Goal: Information Seeking & Learning: Learn about a topic

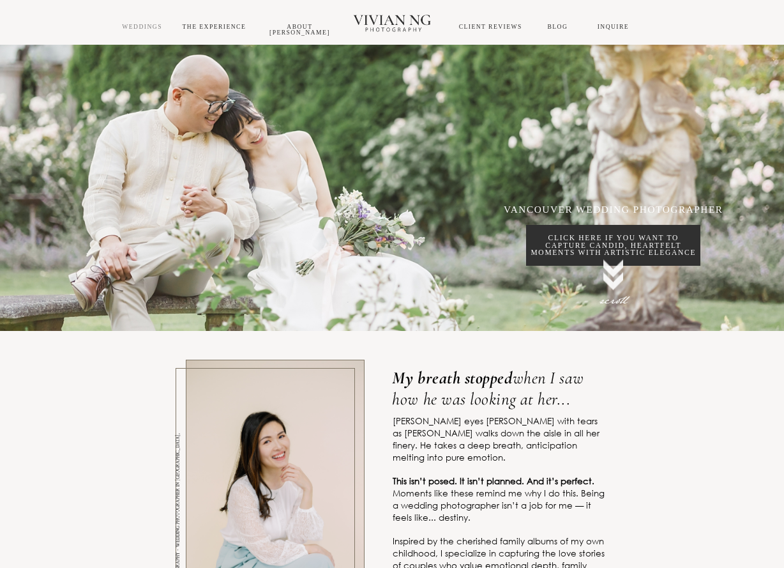
click at [151, 24] on link "WEDDINGS" at bounding box center [142, 26] width 40 height 7
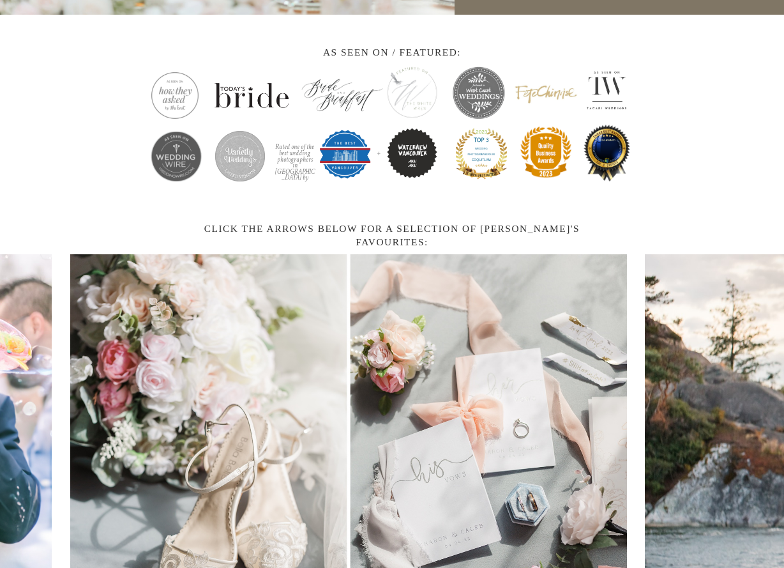
scroll to position [1597, 0]
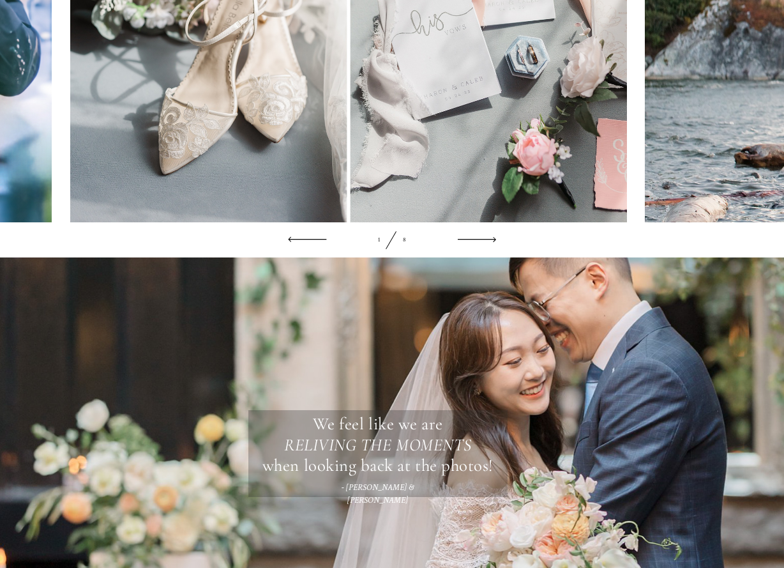
click at [480, 245] on div "1 8" at bounding box center [392, 239] width 208 height 35
click at [478, 248] on div "1 8" at bounding box center [392, 239] width 208 height 35
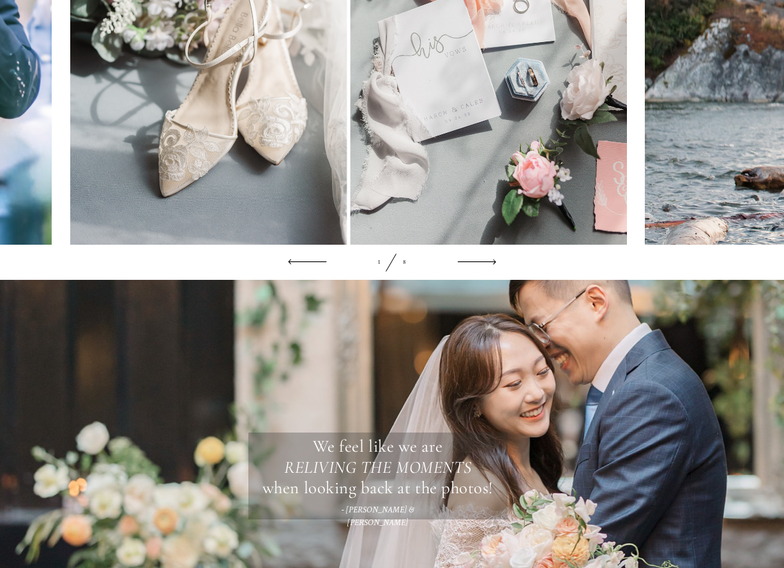
scroll to position [1533, 0]
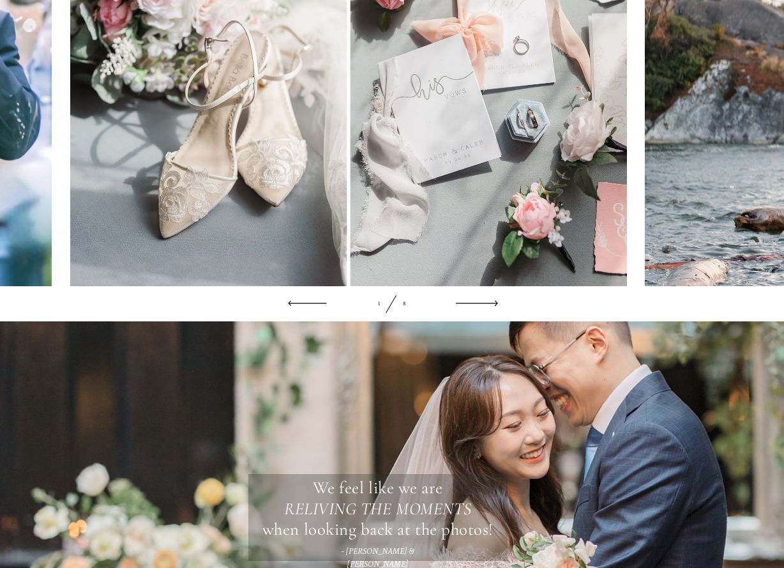
click at [486, 310] on icon at bounding box center [477, 303] width 42 height 14
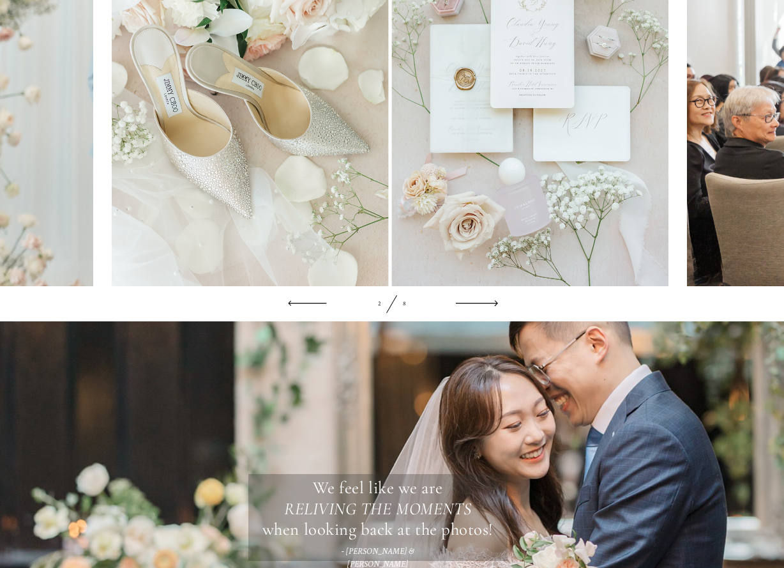
click at [487, 310] on icon at bounding box center [477, 303] width 42 height 14
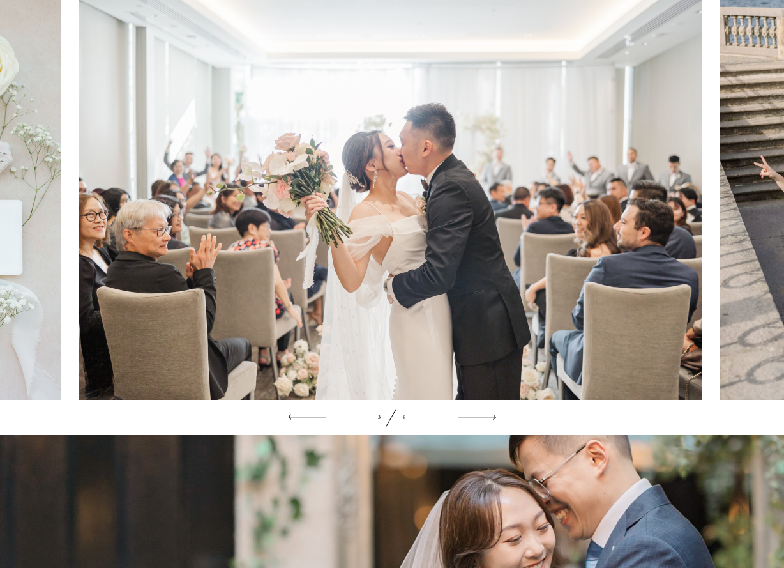
scroll to position [1405, 0]
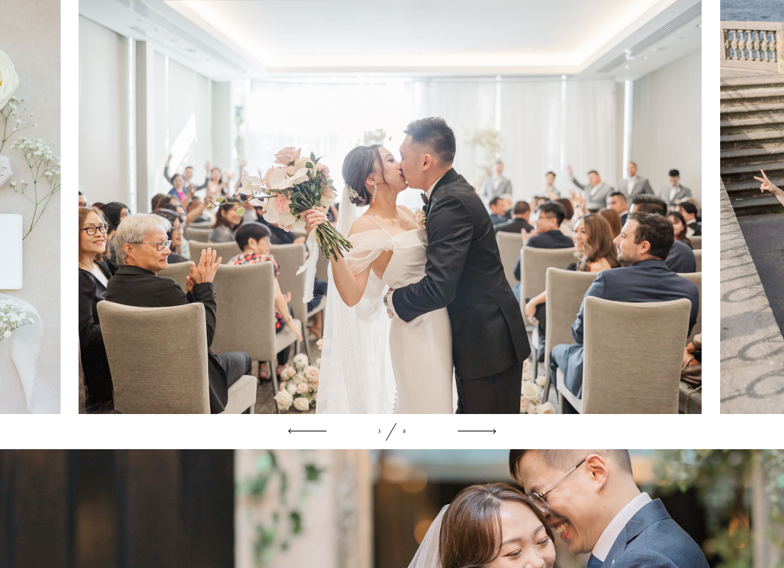
click at [485, 441] on div "3 8" at bounding box center [392, 431] width 208 height 35
click at [488, 438] on icon at bounding box center [477, 431] width 42 height 14
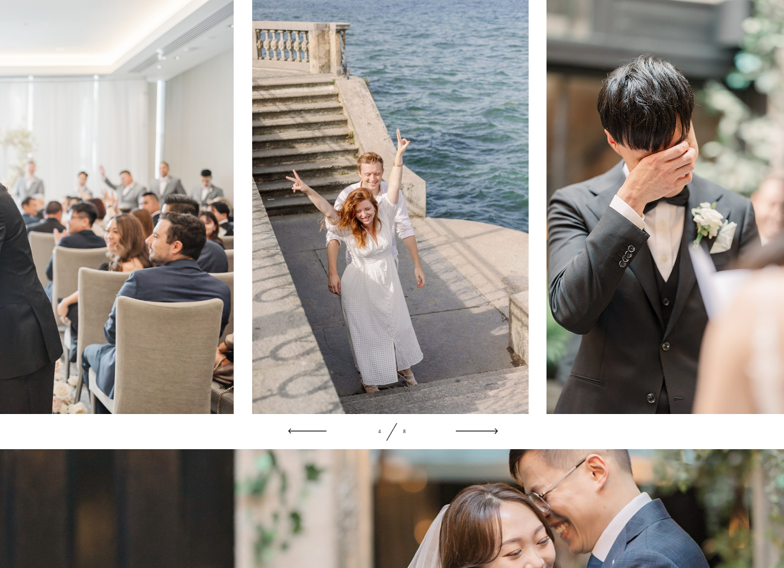
click at [496, 438] on icon at bounding box center [477, 431] width 42 height 14
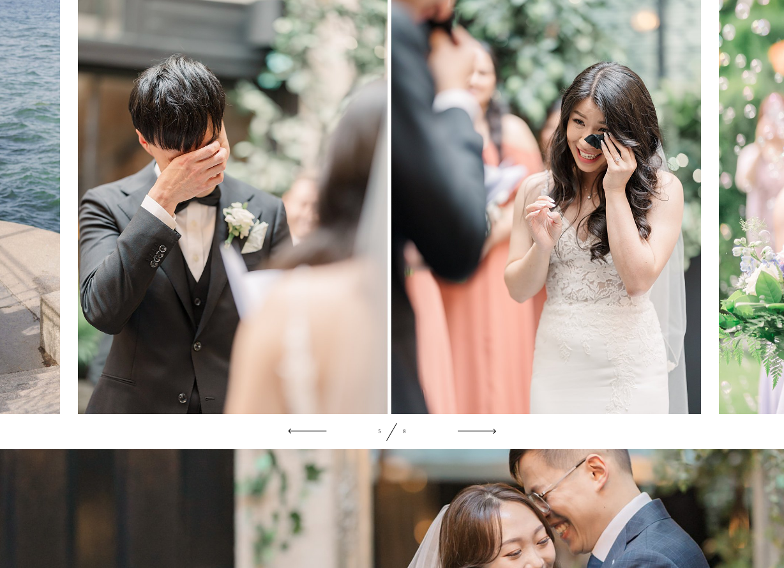
click at [496, 440] on div "5 8" at bounding box center [392, 431] width 208 height 35
click at [488, 438] on icon at bounding box center [477, 431] width 42 height 14
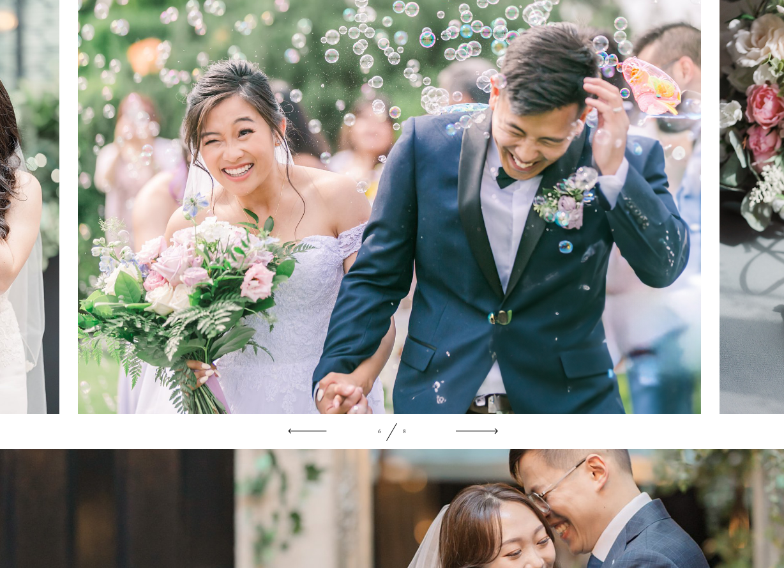
click at [492, 438] on icon at bounding box center [477, 431] width 42 height 14
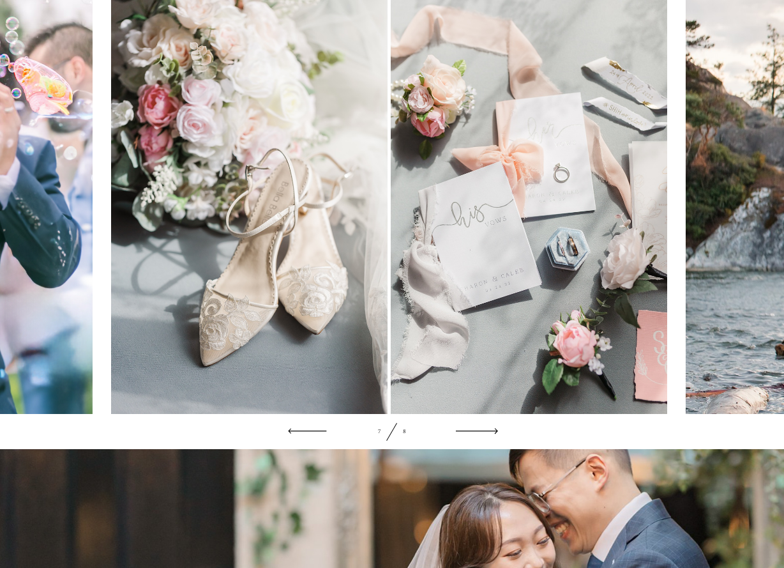
click at [494, 438] on icon at bounding box center [477, 431] width 42 height 14
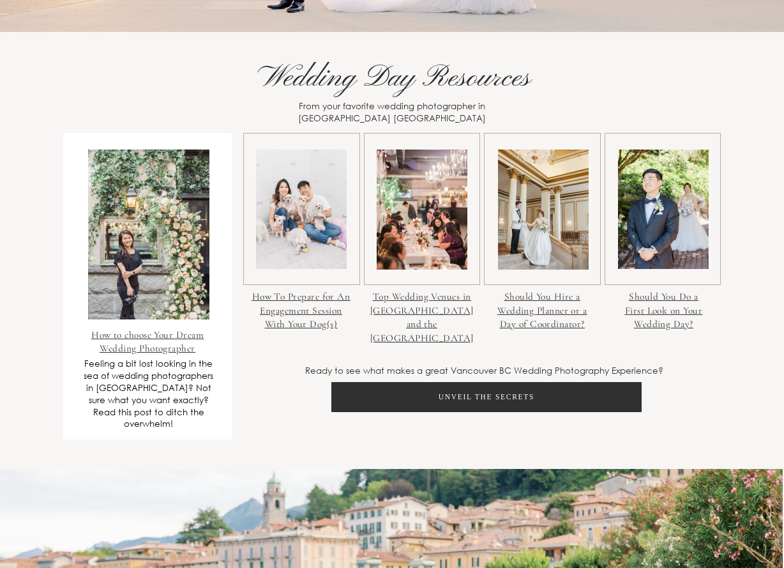
scroll to position [4152, 0]
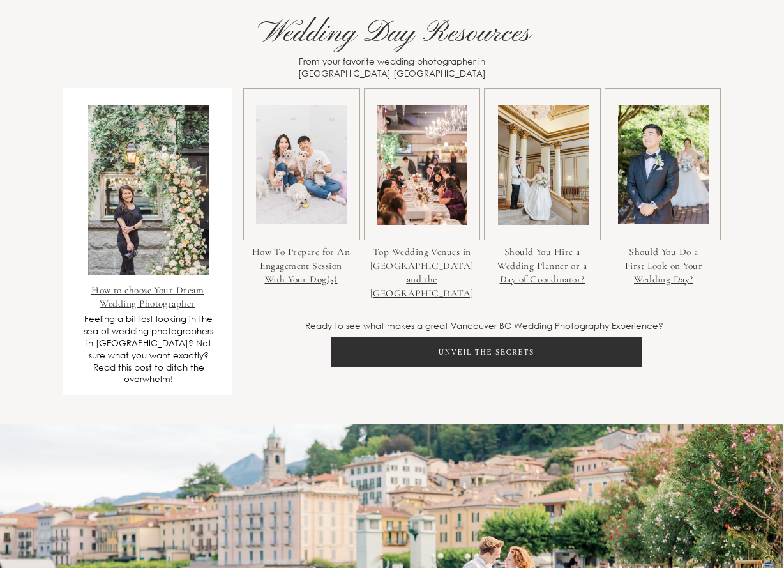
click at [703, 240] on div at bounding box center [663, 164] width 116 height 152
click at [690, 285] on link "Should You Do a First Look on Your Wedding Day?" at bounding box center [663, 265] width 77 height 39
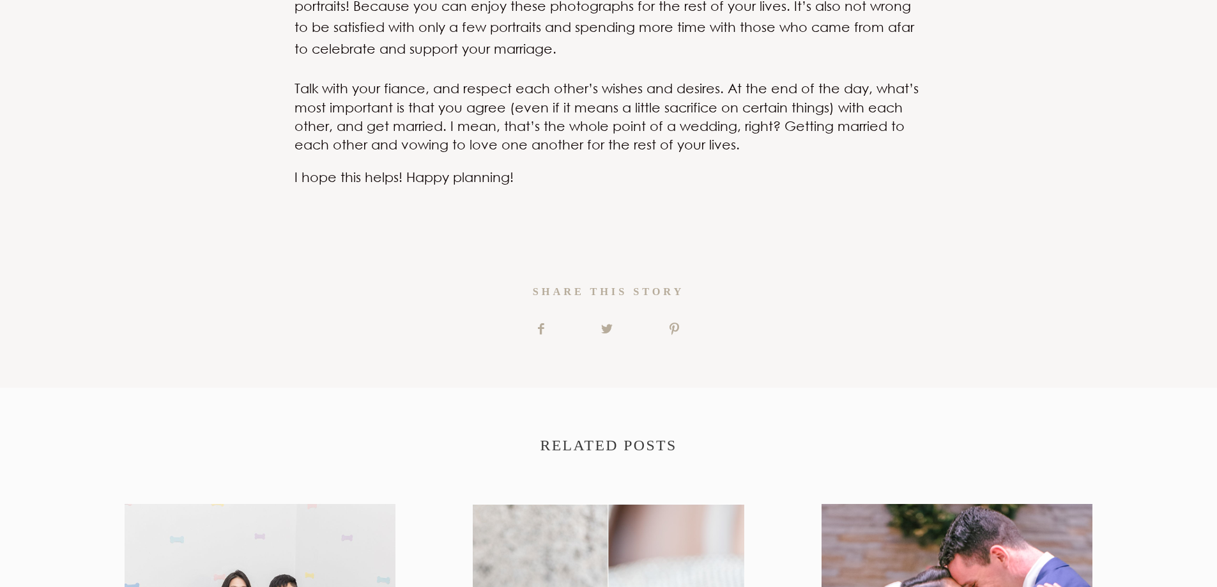
scroll to position [4088, 0]
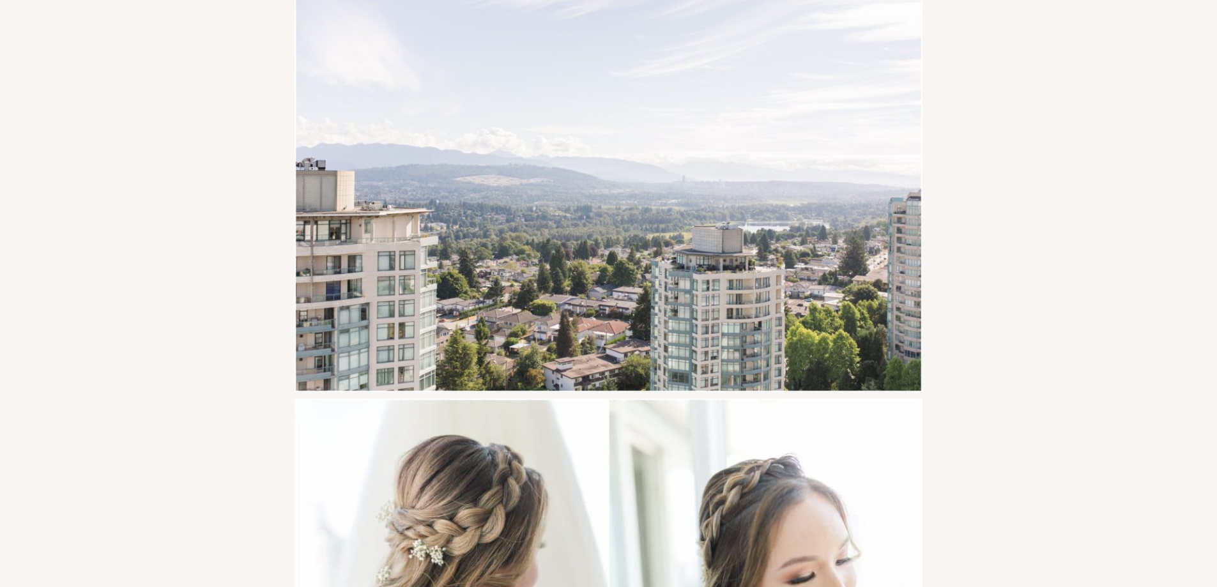
scroll to position [8239, 0]
